Goal: Complete application form

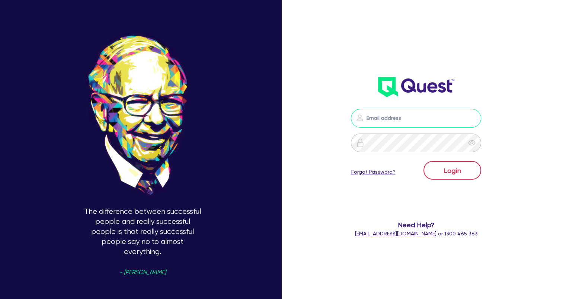
type input "[EMAIL_ADDRESS][DOMAIN_NAME]"
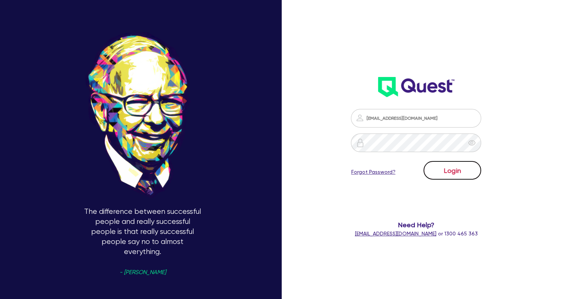
click at [446, 171] on button "Login" at bounding box center [452, 170] width 58 height 19
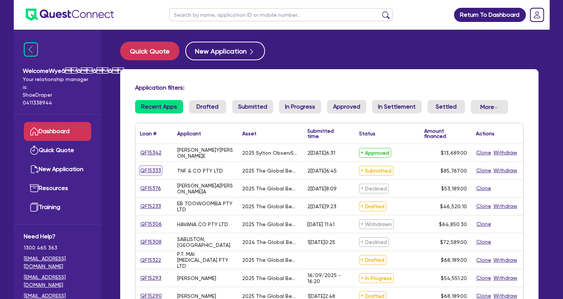
click at [151, 170] on link "QF15333" at bounding box center [151, 170] width 22 height 9
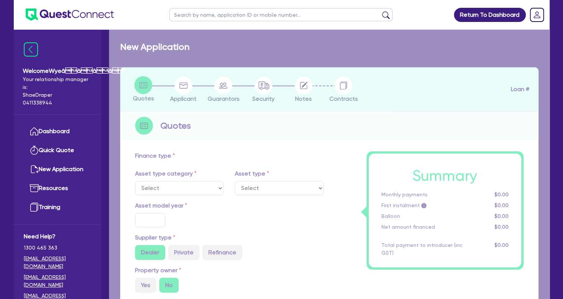
select select "TERTIARY_ASSETS"
type input "2025"
type input "85,767"
type input "4"
type input "3,430.68"
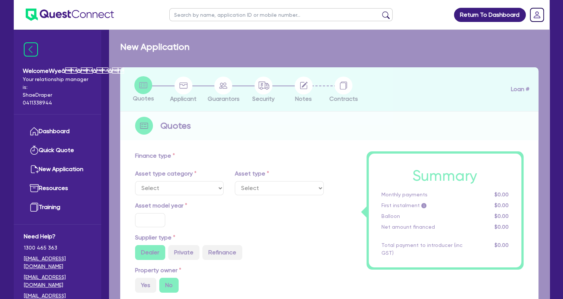
type input "17.95"
select select "BEAUTY_EQUIPMENT"
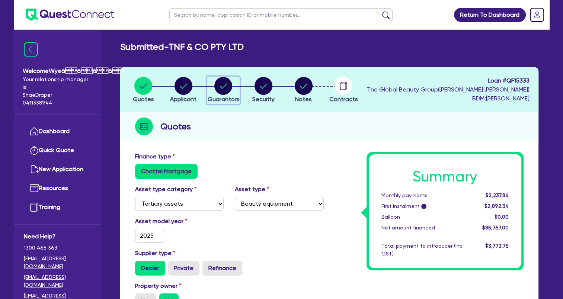
click at [224, 86] on icon "button" at bounding box center [223, 85] width 7 height 5
select select "MRS"
select select "QLD"
select select "MARRIED"
select select "QLD"
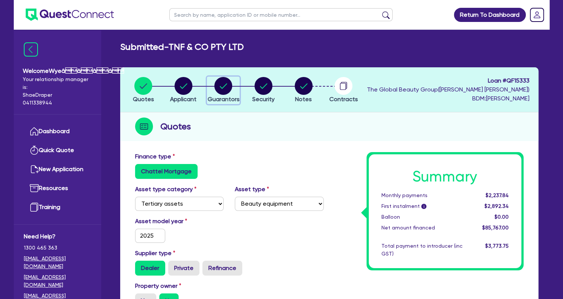
select select "CASH"
select select "HOUSEHOLD_PERSONAL"
select select "VEHICLE"
select select "PROPERTY"
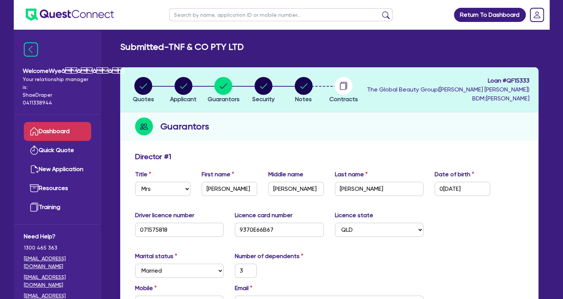
click at [57, 134] on link "Dashboard" at bounding box center [57, 131] width 67 height 19
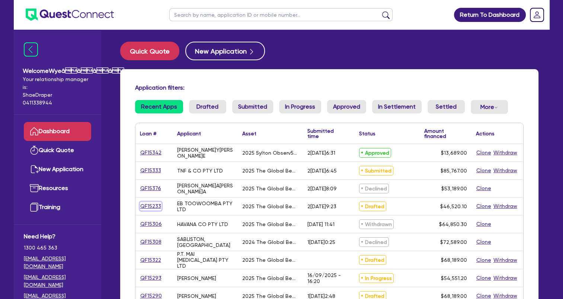
click at [157, 205] on link "QF15233" at bounding box center [151, 206] width 22 height 9
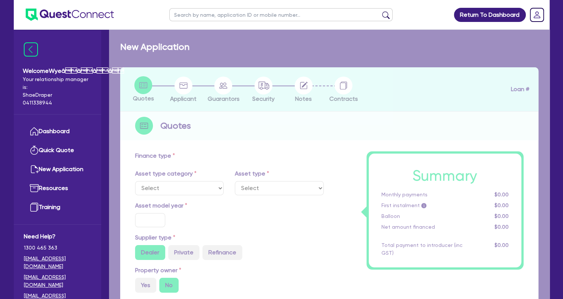
select select "SECONDARY_ASSETS"
type input "2025"
radio input "true"
type input "46,520.1"
type input "4"
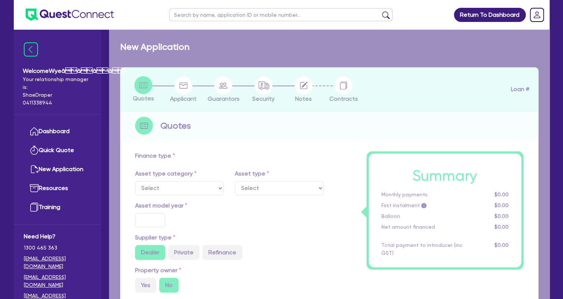
type input "1,860.8"
type input "17.95"
select select "MEDICAL_DENTAL_LABORATORY_EQUIPMENT"
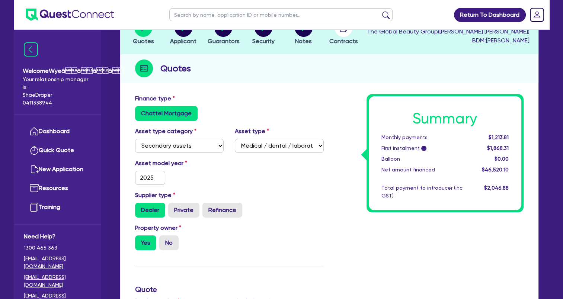
scroll to position [36, 0]
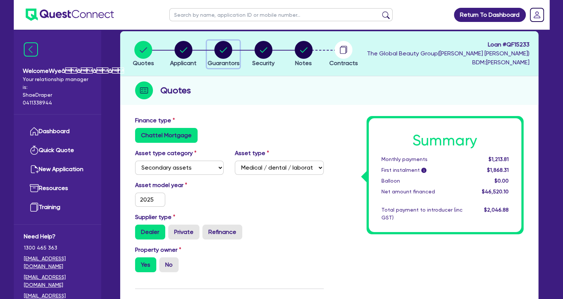
click at [220, 53] on circle "button" at bounding box center [223, 50] width 18 height 18
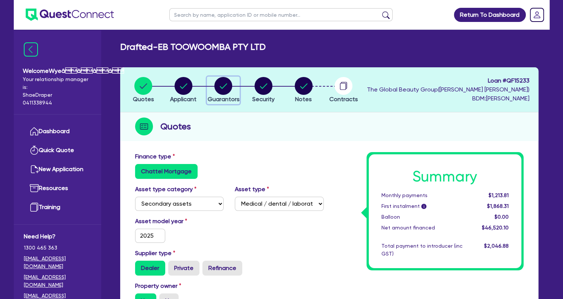
select select "MRS"
select select "QLD"
select select "MARRIED"
select select "CASH"
select select "PROPERTY"
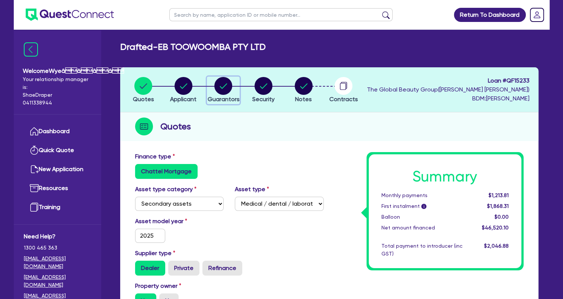
select select "VEHICLE"
select select "HOUSEHOLD_PERSONAL"
select select "MORTGAGE"
select select "VEHICLE_LOAN"
select select "CREDIT_CARD"
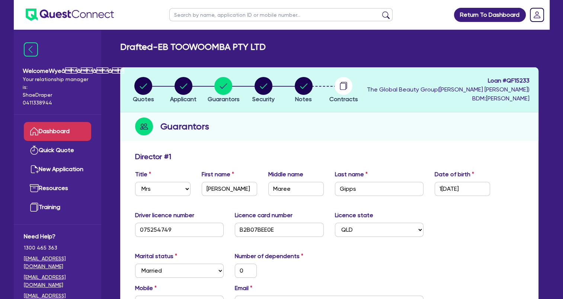
click at [58, 134] on link "Dashboard" at bounding box center [57, 131] width 67 height 19
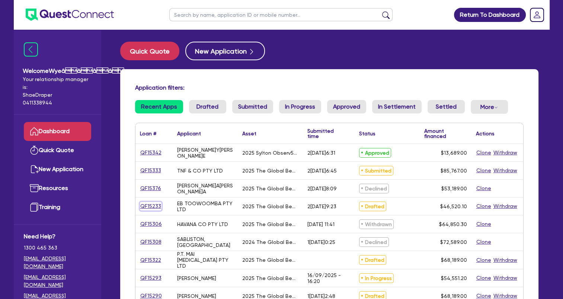
click at [155, 205] on link "QF15233" at bounding box center [151, 206] width 22 height 9
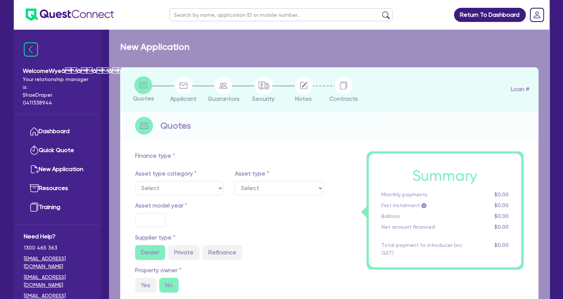
select select "SECONDARY_ASSETS"
type input "2025"
radio input "true"
type input "46,520.1"
type input "4"
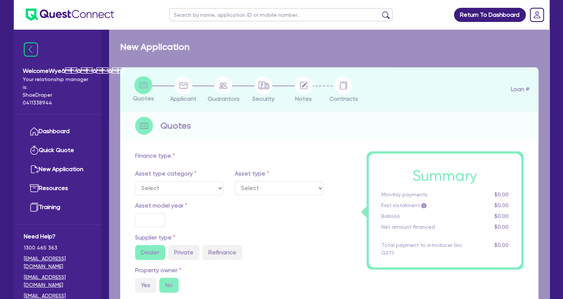
type input "1,860.8"
type input "17.95"
select select "MEDICAL_DENTAL_LABORATORY_EQUIPMENT"
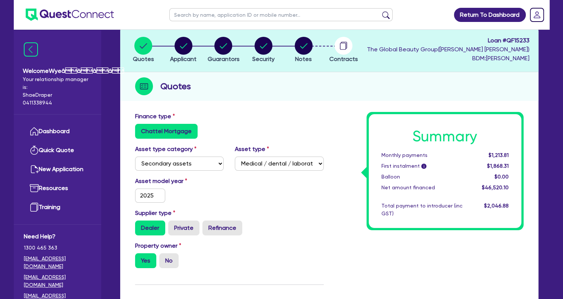
scroll to position [36, 0]
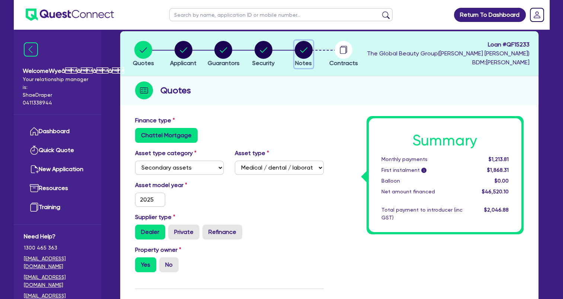
click at [303, 52] on circle "button" at bounding box center [304, 50] width 18 height 18
select select "Quest Finance - Own Book"
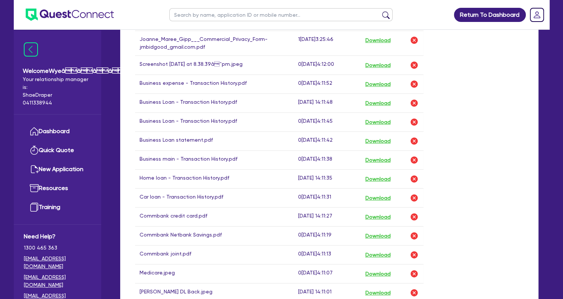
scroll to position [595, 0]
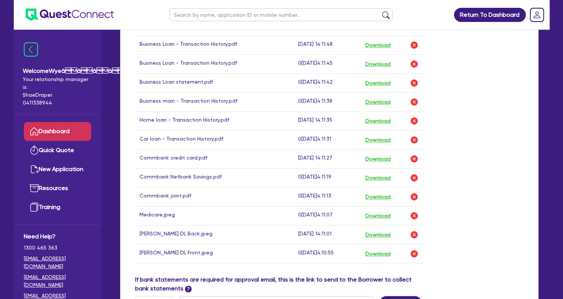
click at [68, 135] on link "Dashboard" at bounding box center [57, 131] width 67 height 19
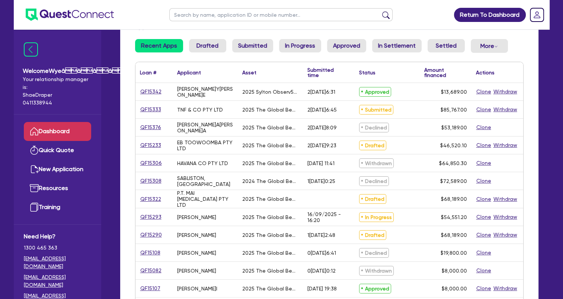
scroll to position [74, 0]
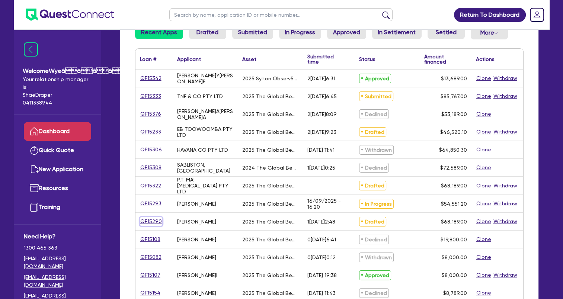
click at [155, 222] on link "QF15290" at bounding box center [151, 221] width 22 height 9
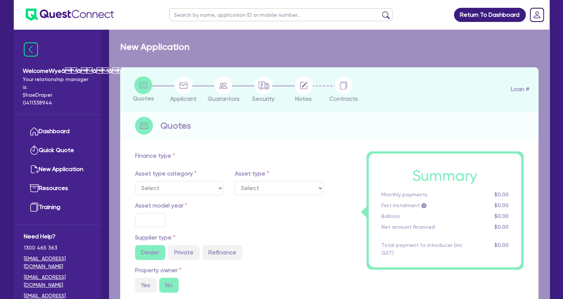
select select "TERTIARY_ASSETS"
type input "2025"
type input "68,189"
type input "5"
type input "3,409.45"
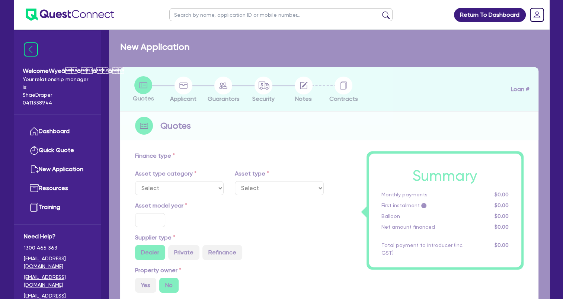
type input "17.95"
select select "BEAUTY_EQUIPMENT"
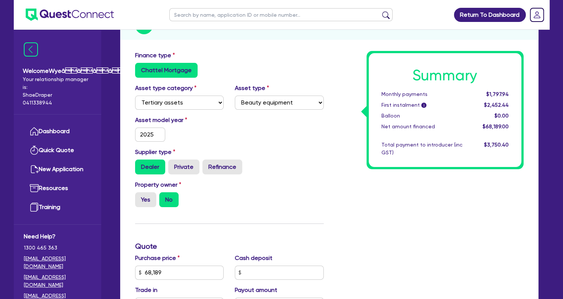
scroll to position [37, 0]
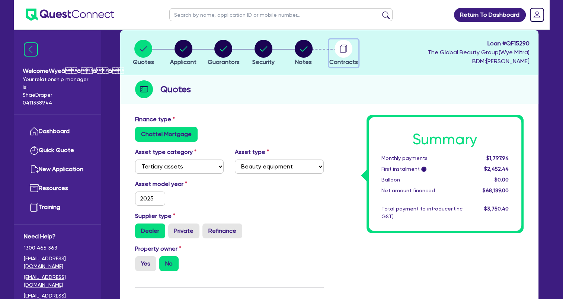
click at [346, 52] on circle "button" at bounding box center [343, 49] width 18 height 18
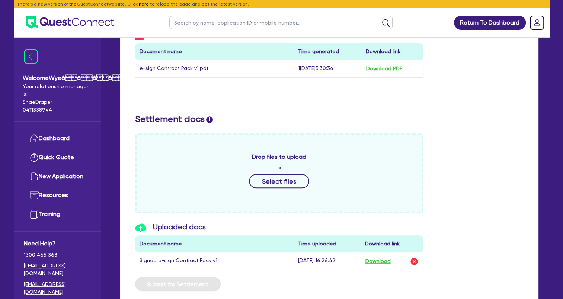
scroll to position [238, 0]
